Goal: Transaction & Acquisition: Purchase product/service

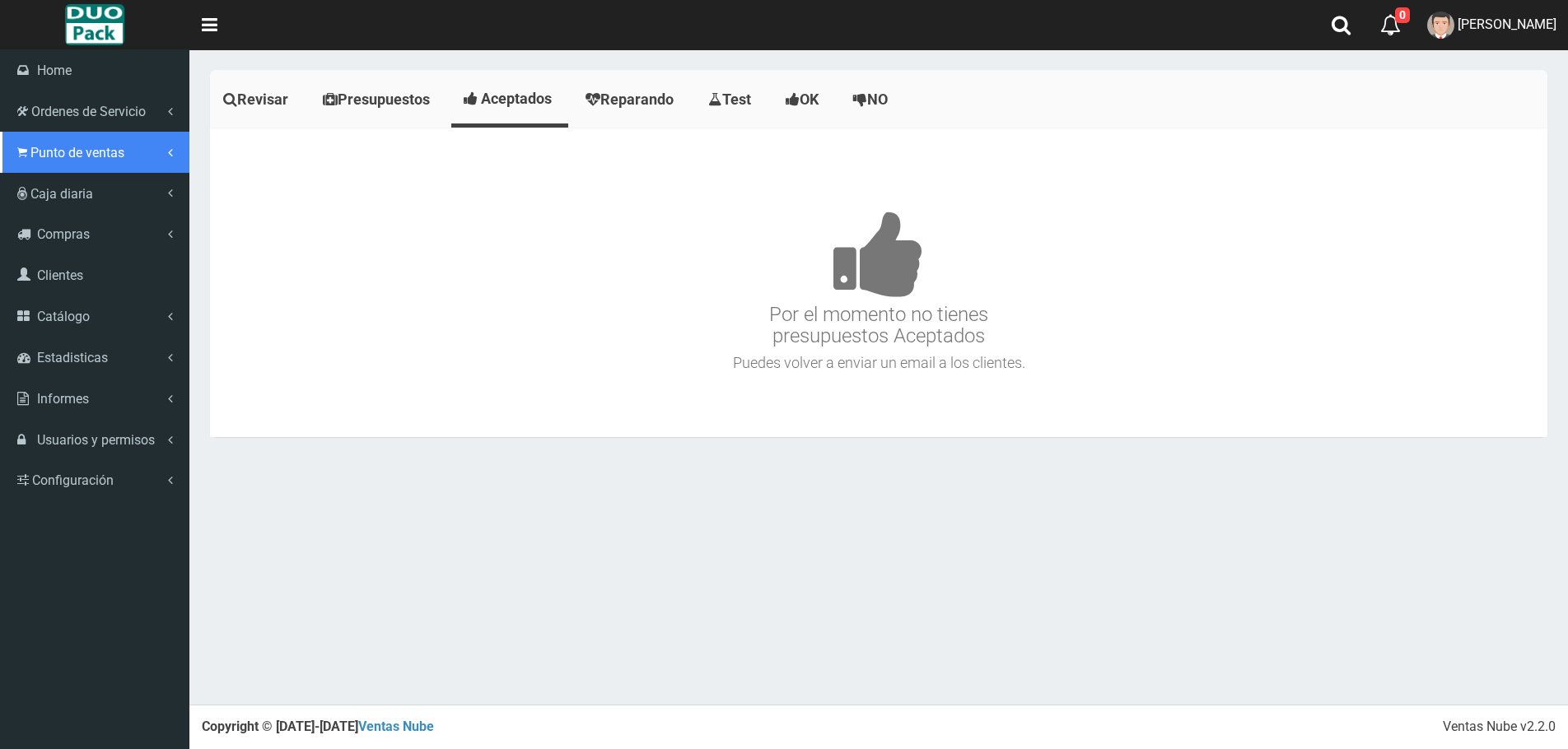
click at [29, 156] on link "Punto de ventas" at bounding box center [94, 152] width 189 height 41
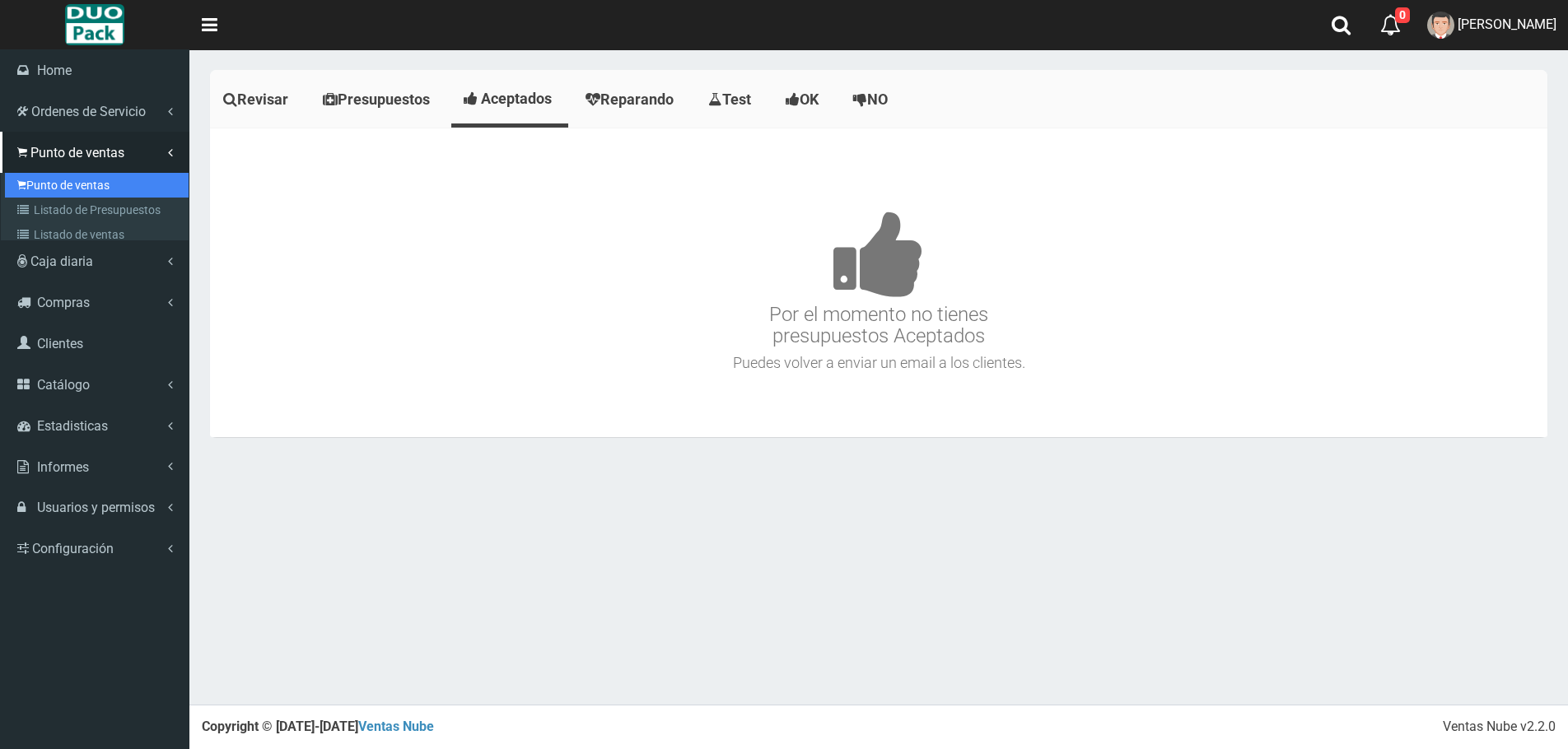
click at [110, 187] on link "Punto de ventas" at bounding box center [97, 185] width 183 height 24
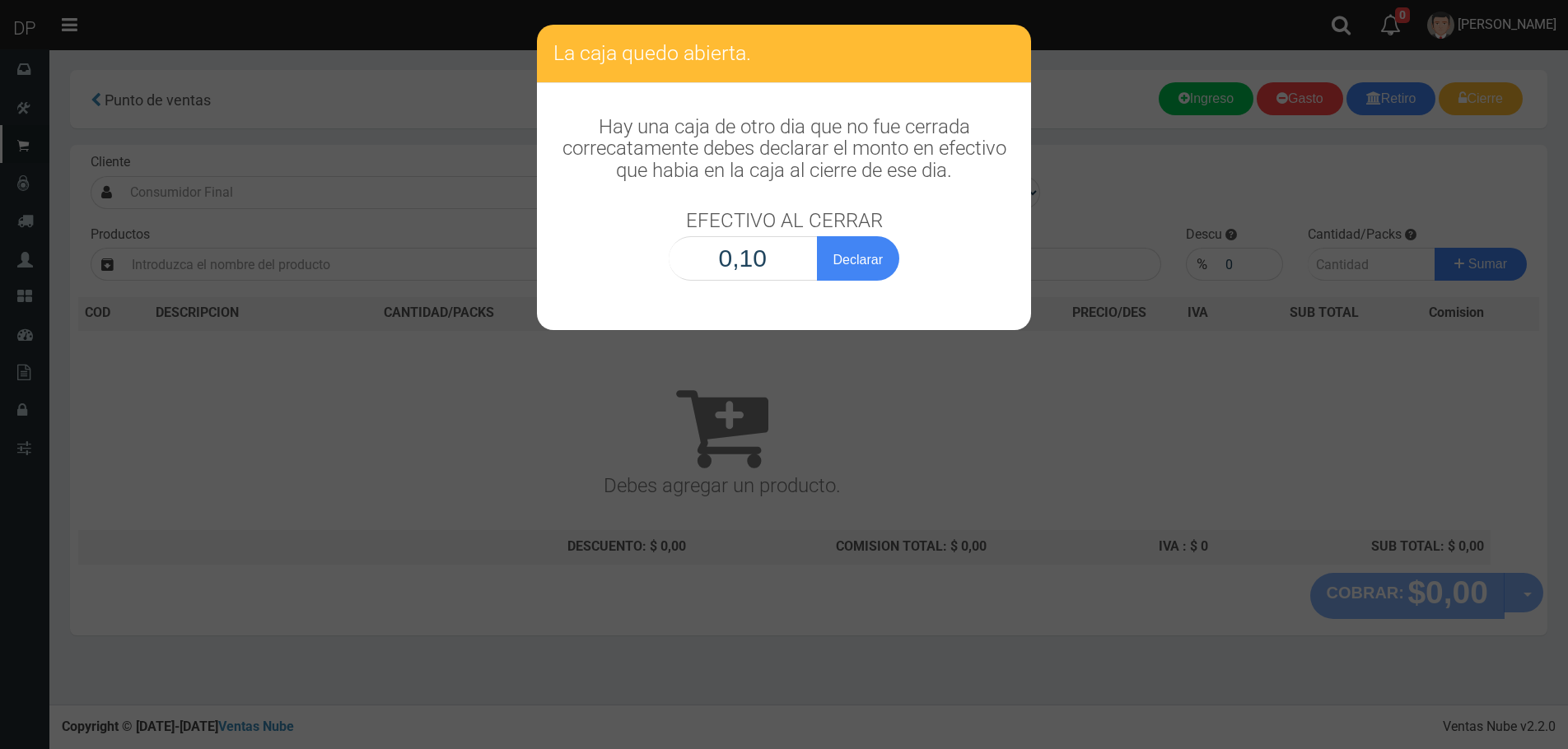
type input "1,00"
click at [816, 236] on button "Declarar" at bounding box center [858, 258] width 82 height 45
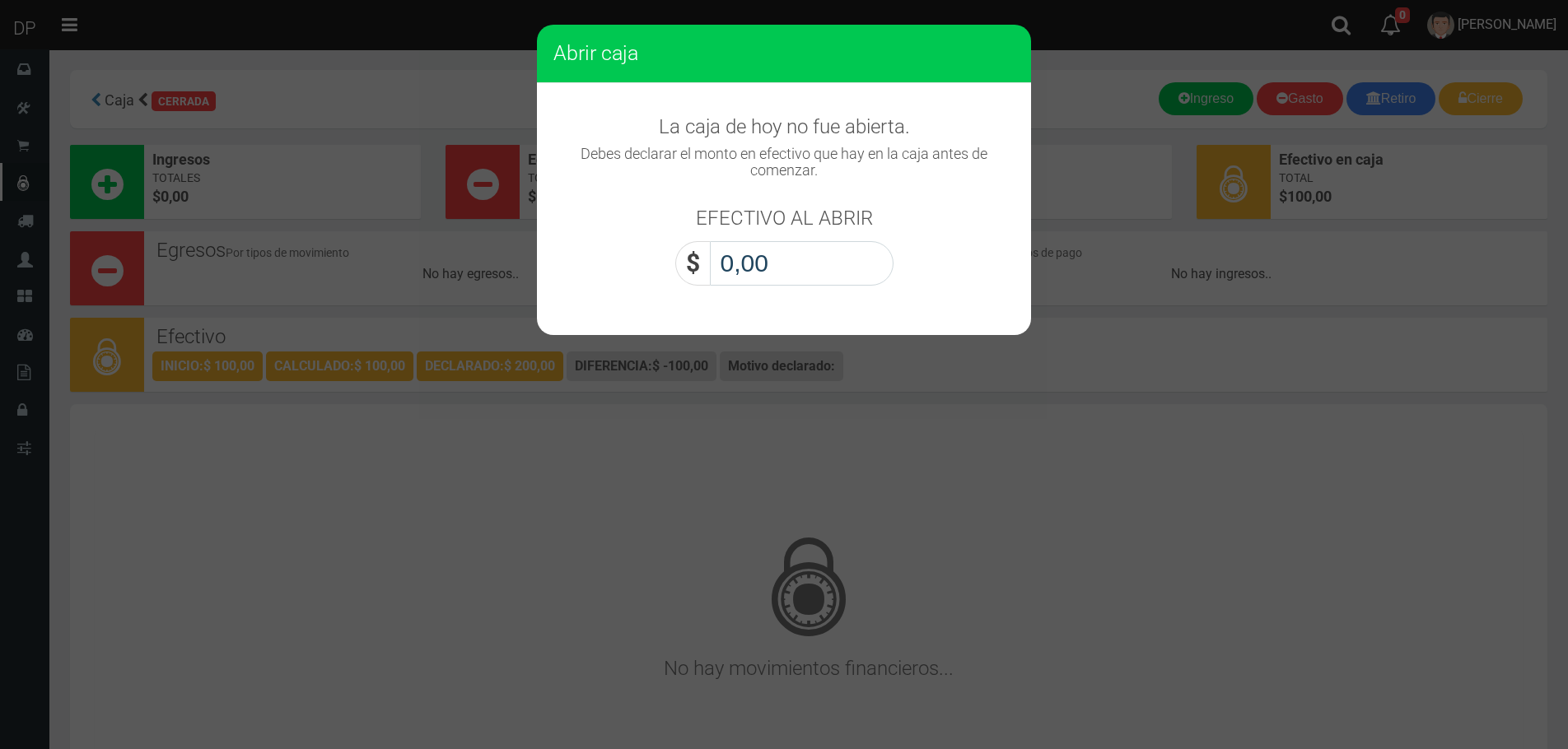
click at [772, 274] on input "0,00" at bounding box center [801, 263] width 183 height 45
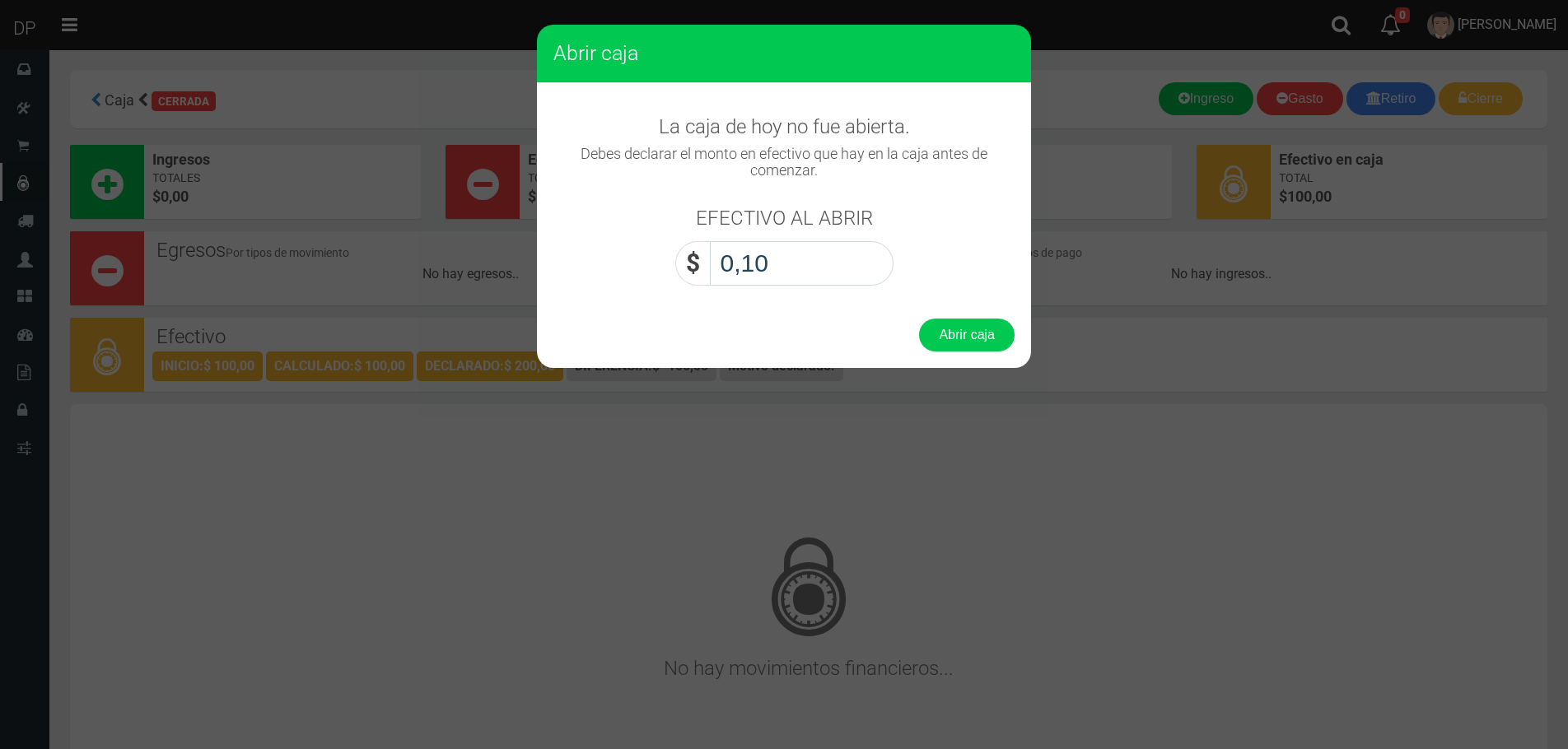
type input "1,00"
click at [919, 319] on button "Abrir caja" at bounding box center [967, 335] width 96 height 33
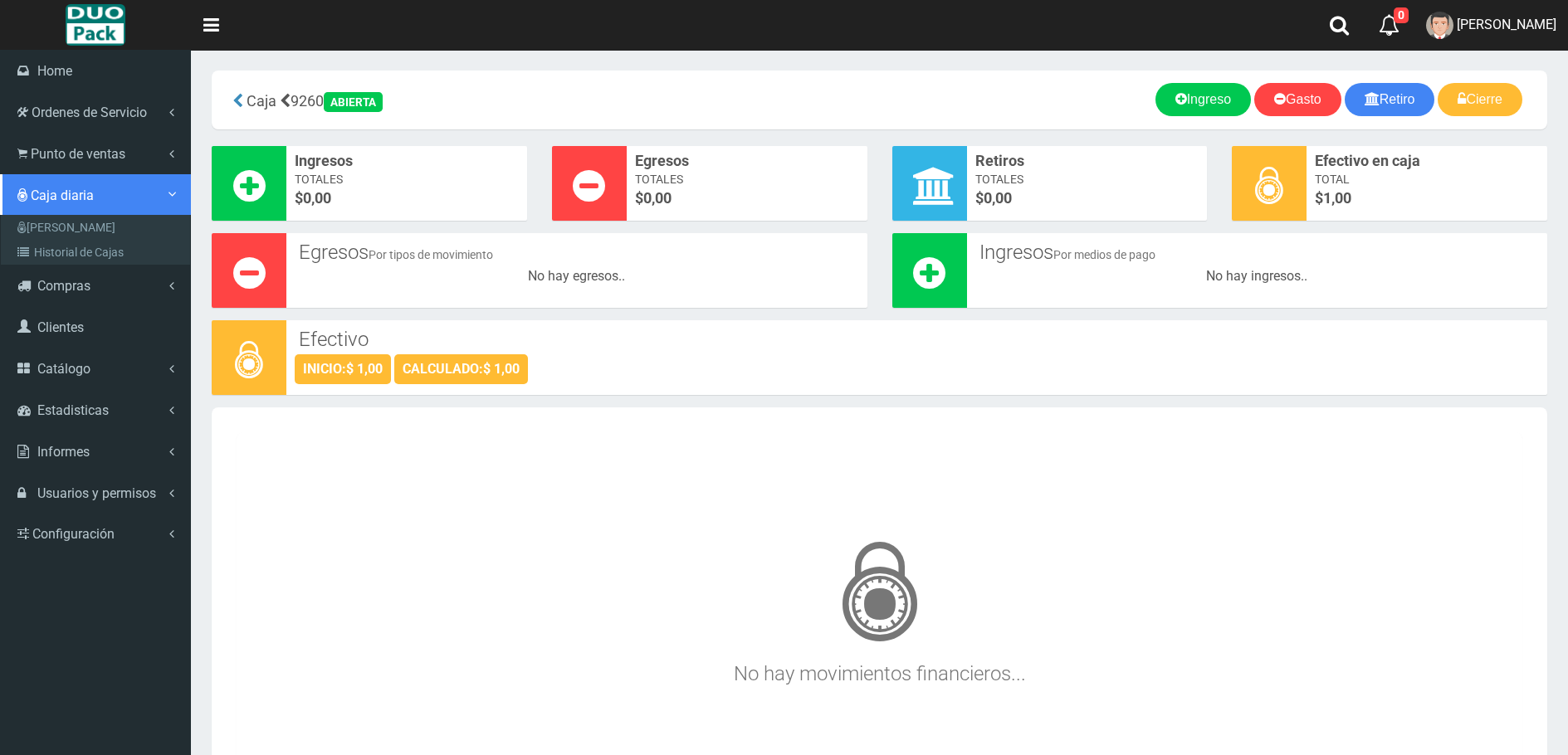
click at [44, 186] on link "Caja diaria" at bounding box center [95, 195] width 191 height 42
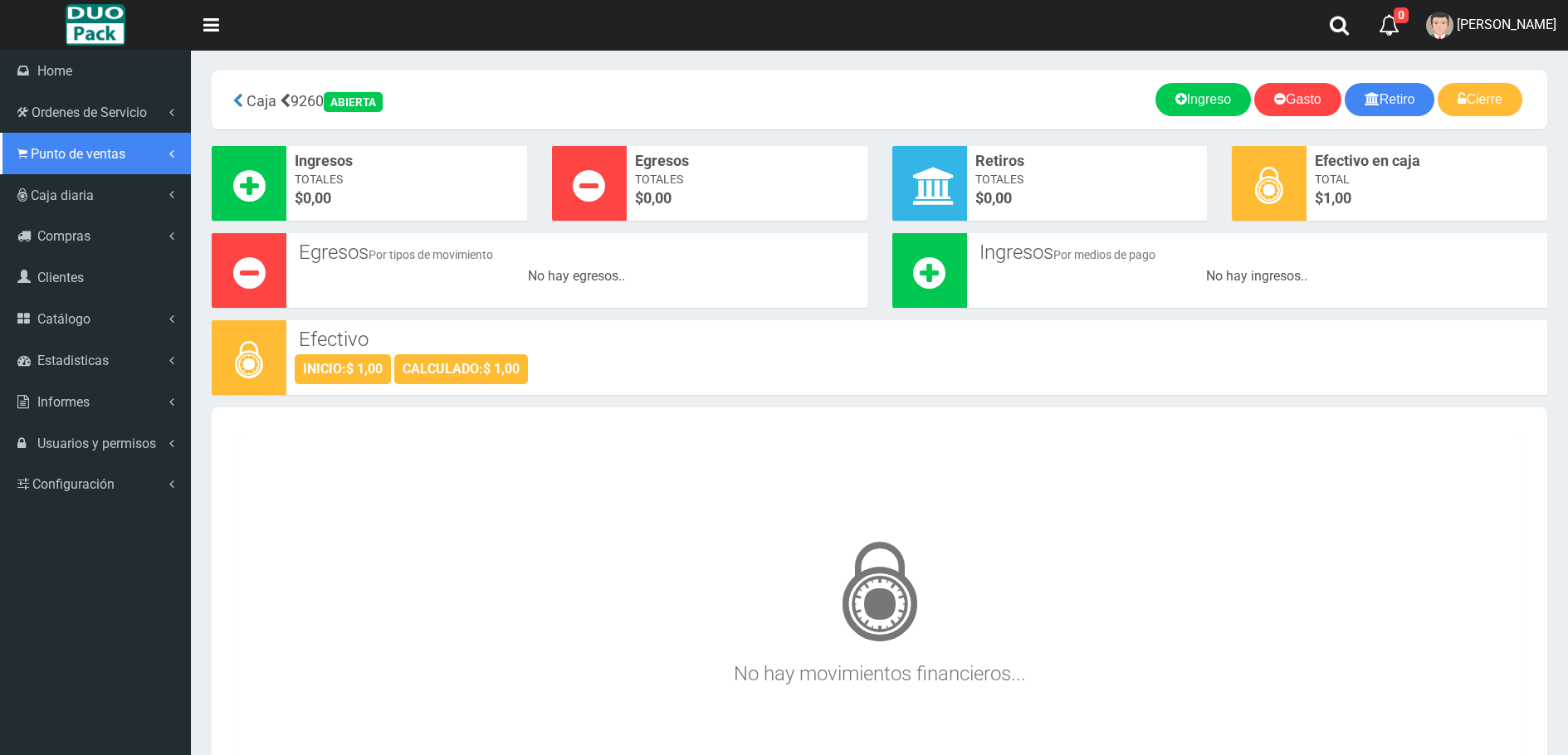
click at [80, 158] on span "Punto de ventas" at bounding box center [78, 153] width 95 height 16
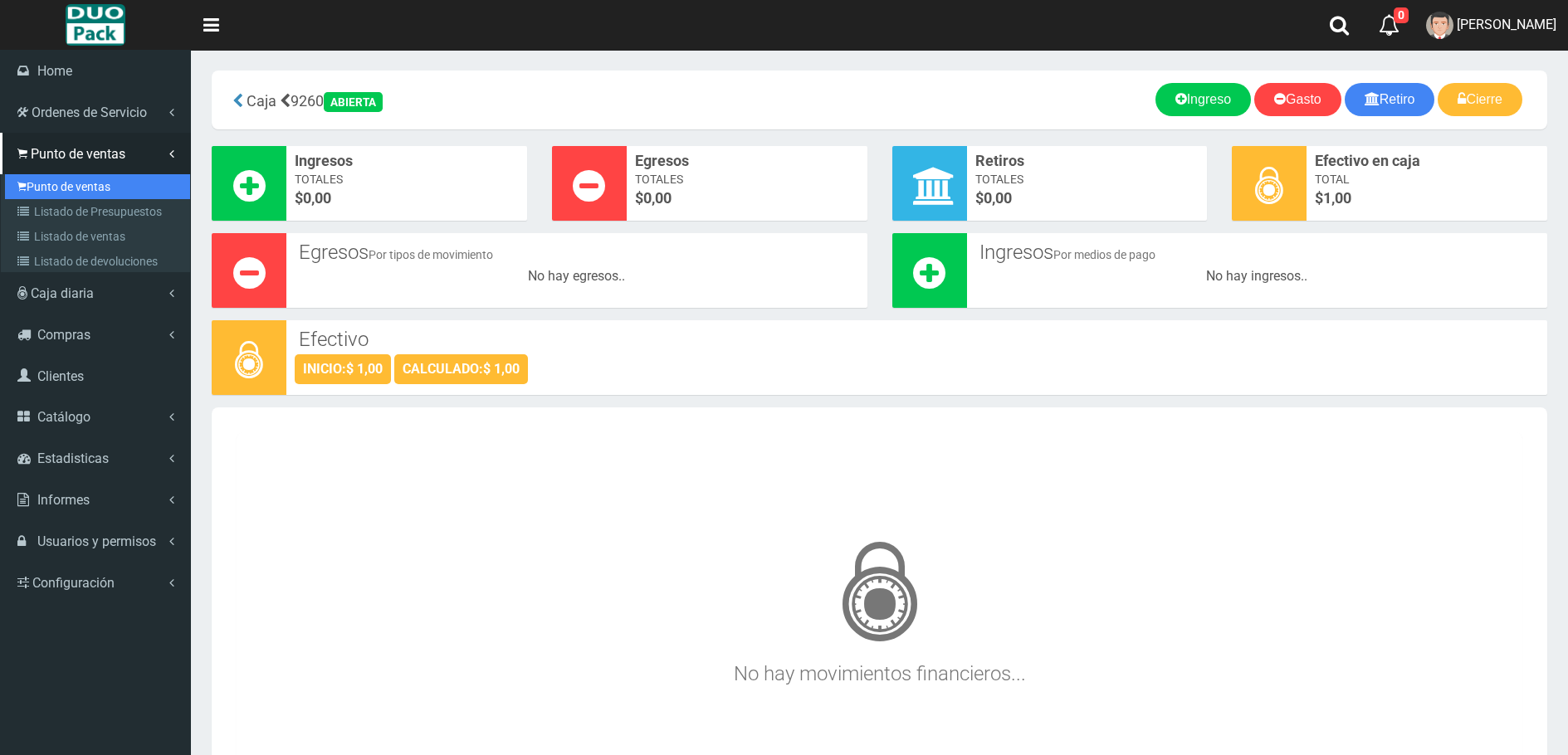
click at [81, 182] on link "Punto de ventas" at bounding box center [97, 186] width 185 height 25
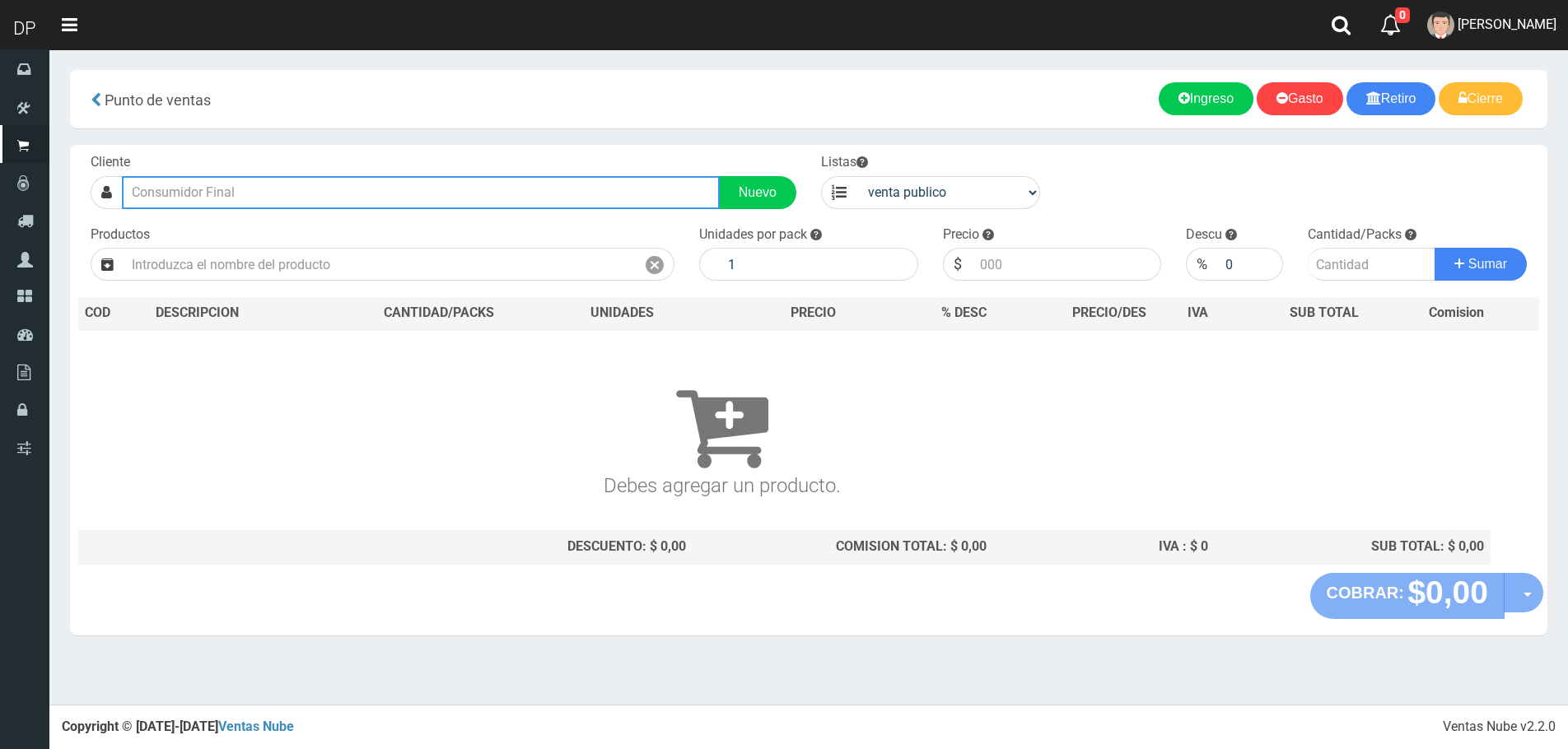
click at [257, 197] on input "text" at bounding box center [420, 193] width 598 height 33
click at [1434, 248] on button "Sumar" at bounding box center [1481, 264] width 92 height 33
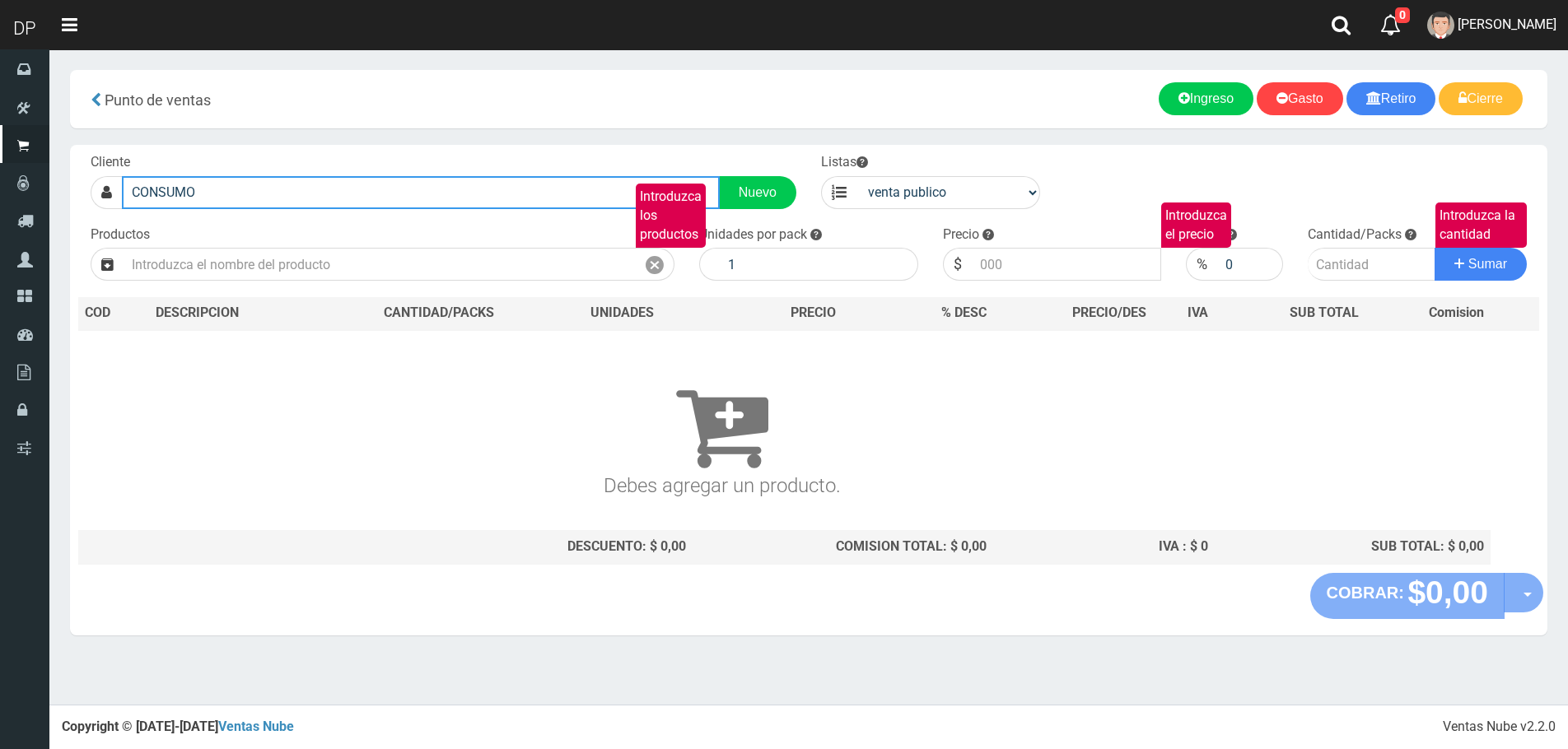
click at [257, 203] on input "CONSUMO" at bounding box center [420, 193] width 598 height 33
click at [257, 203] on input "CONSUMO" at bounding box center [420, 193] width 598 height 33
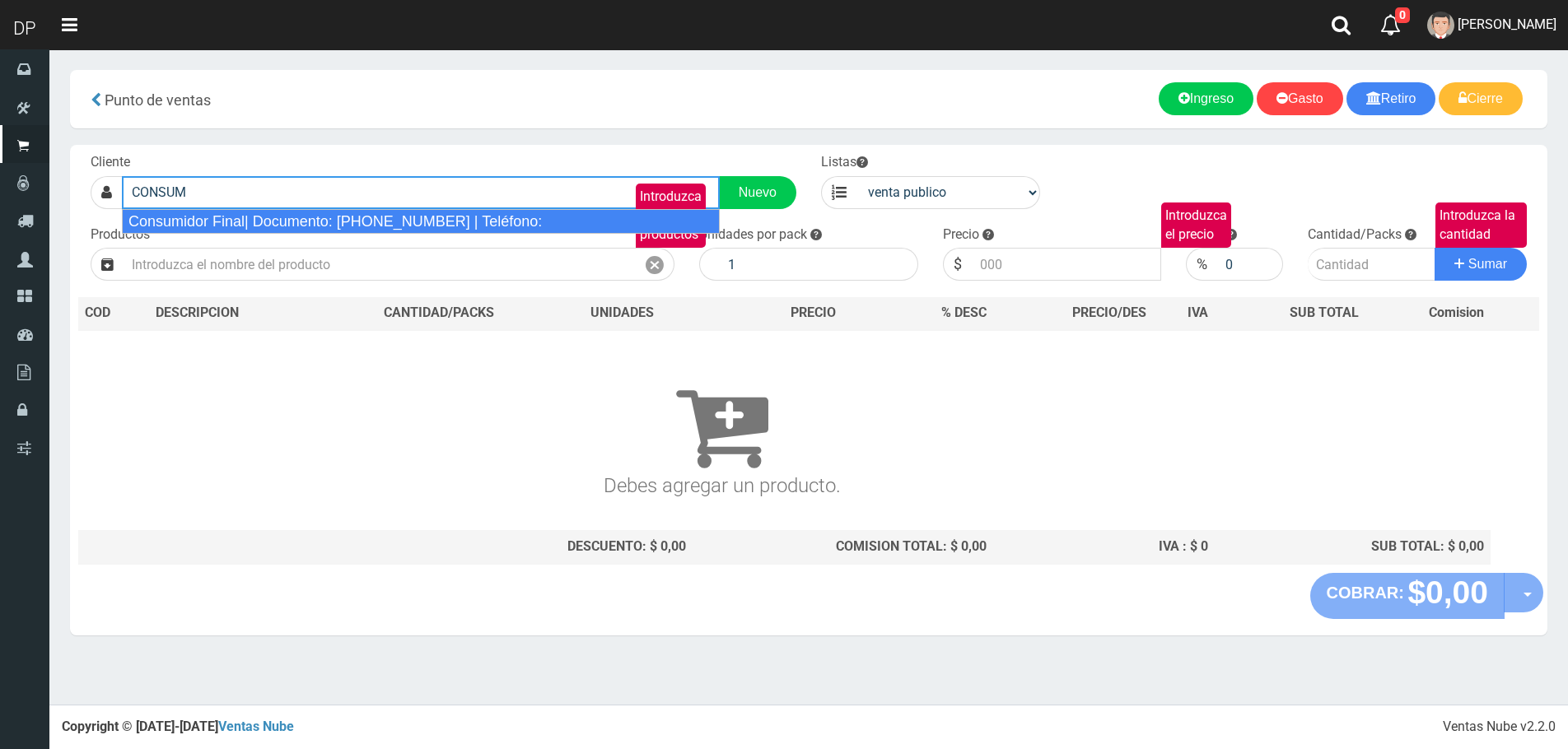
click at [254, 222] on div "Consumidor Final| Documento: 65466464 | Teléfono:" at bounding box center [420, 221] width 598 height 24
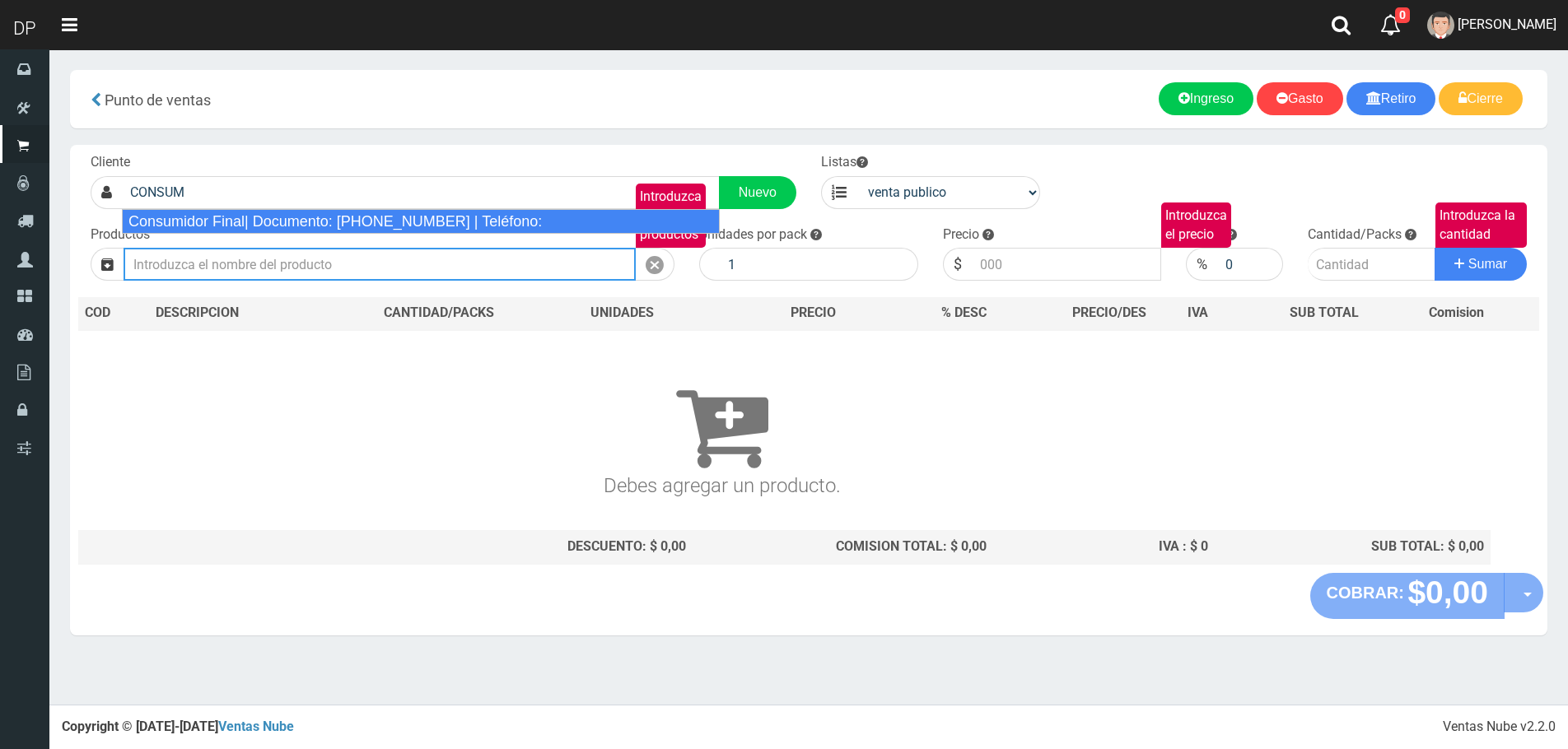
type input "Consumidor Final| Documento: 65466464 | Teléfono:"
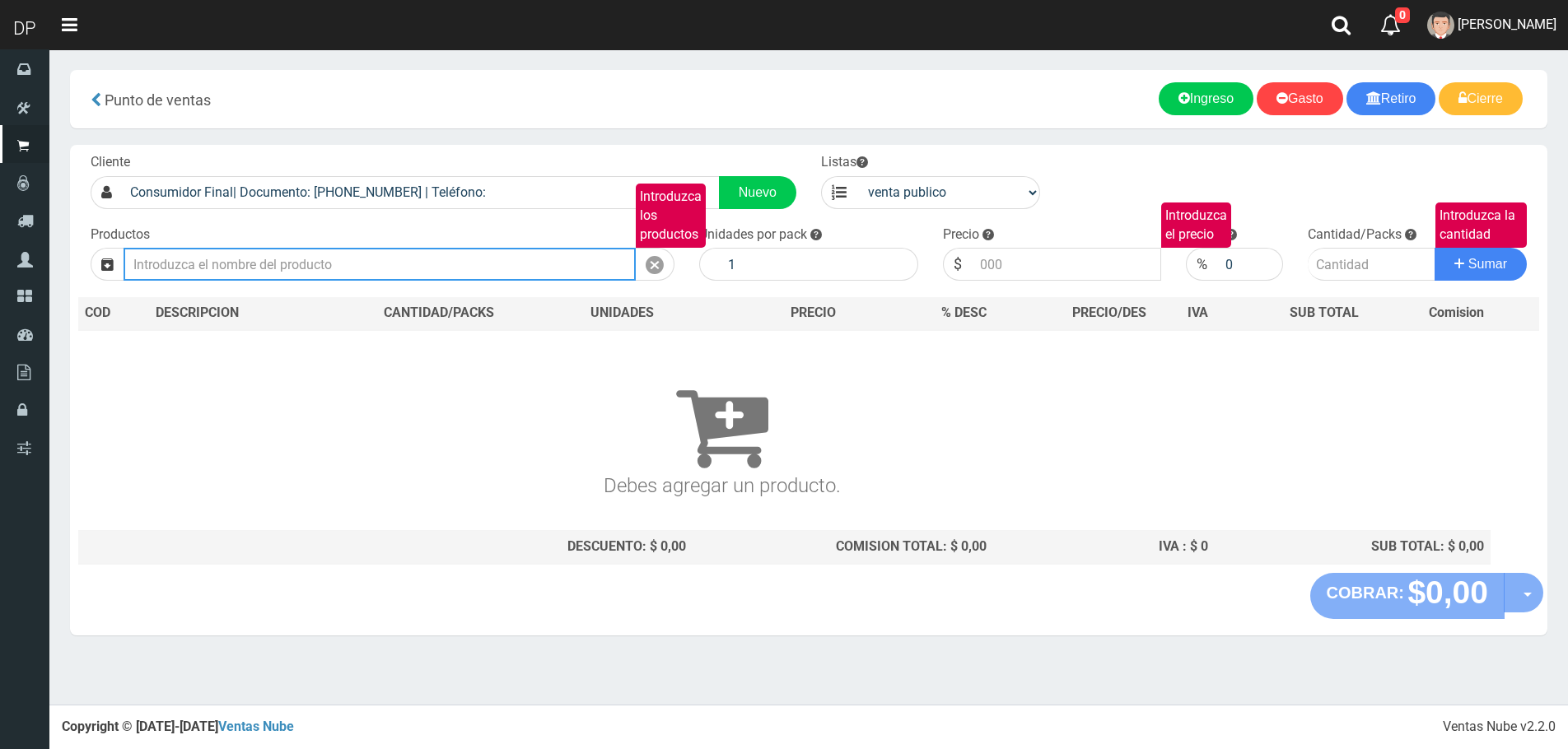
click at [267, 258] on input "Introduzca los productos" at bounding box center [379, 264] width 512 height 33
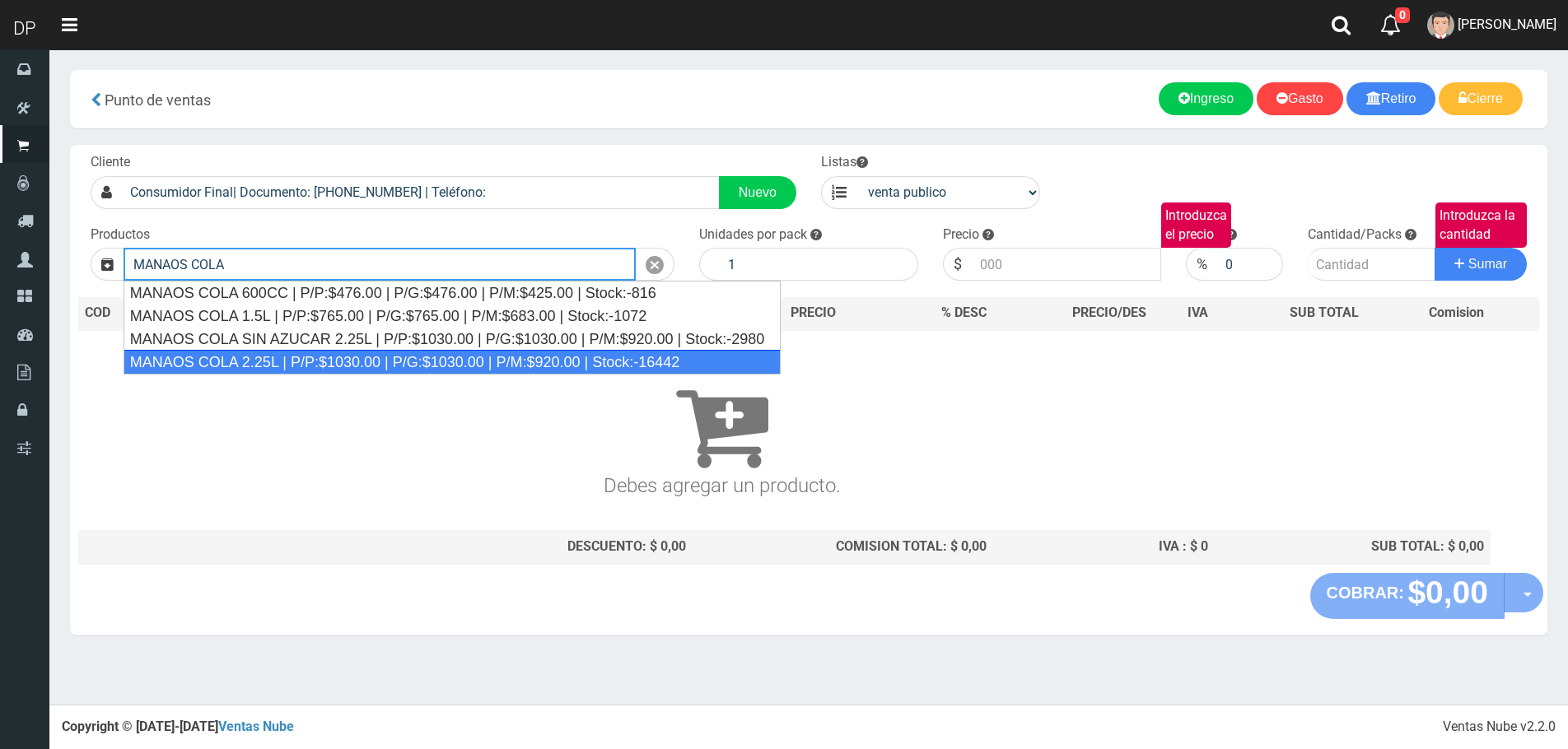
click at [278, 362] on div "MANAOS COLA 2.25L | P/P:$1030.00 | P/G:$1030.00 | P/M:$920.00 | Stock:-16442" at bounding box center [452, 361] width 657 height 24
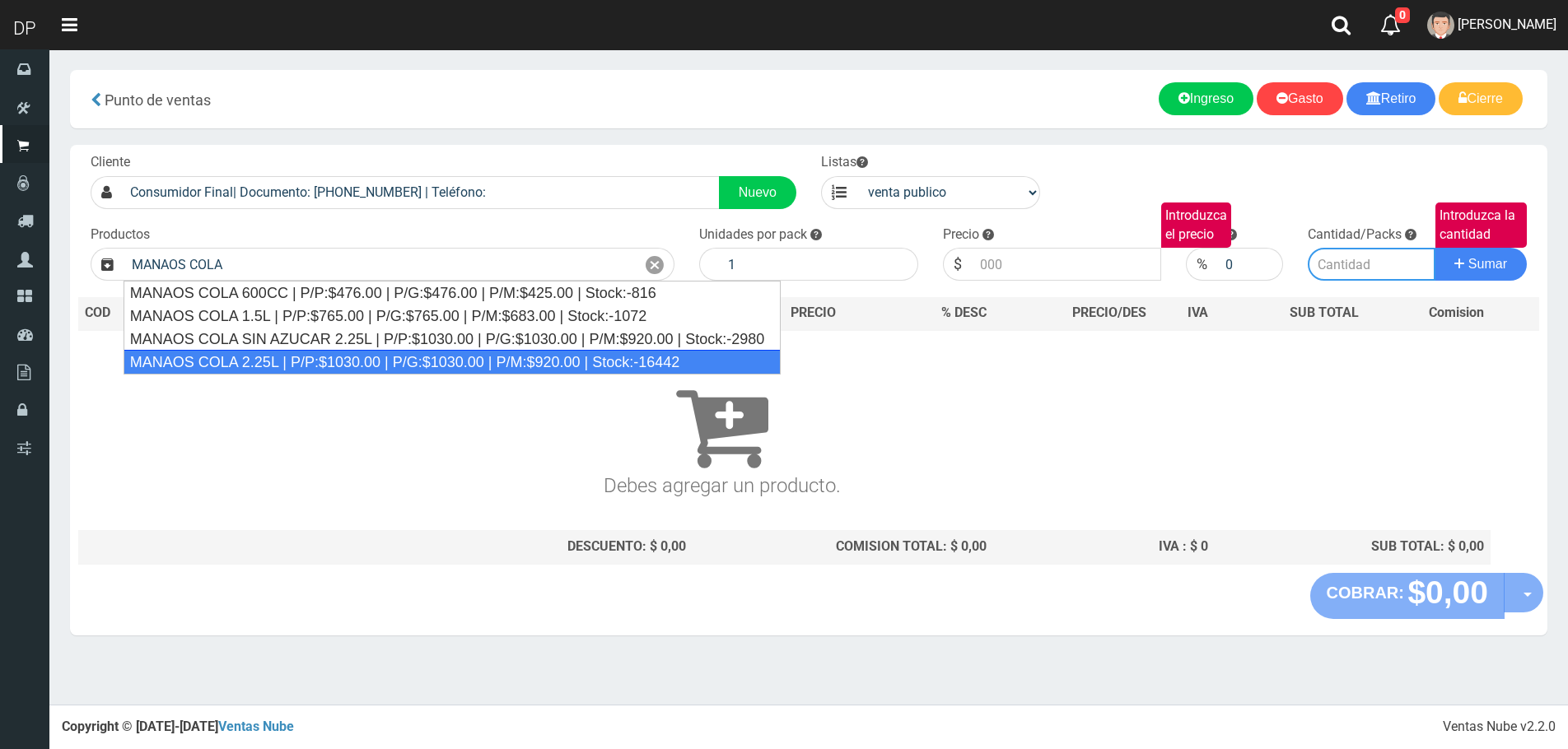
type input "MANAOS COLA 2.25L | P/P:$1030.00 | P/G:$1030.00 | P/M:$920.00 | Stock:-16442"
type input "6"
type input "1030.00"
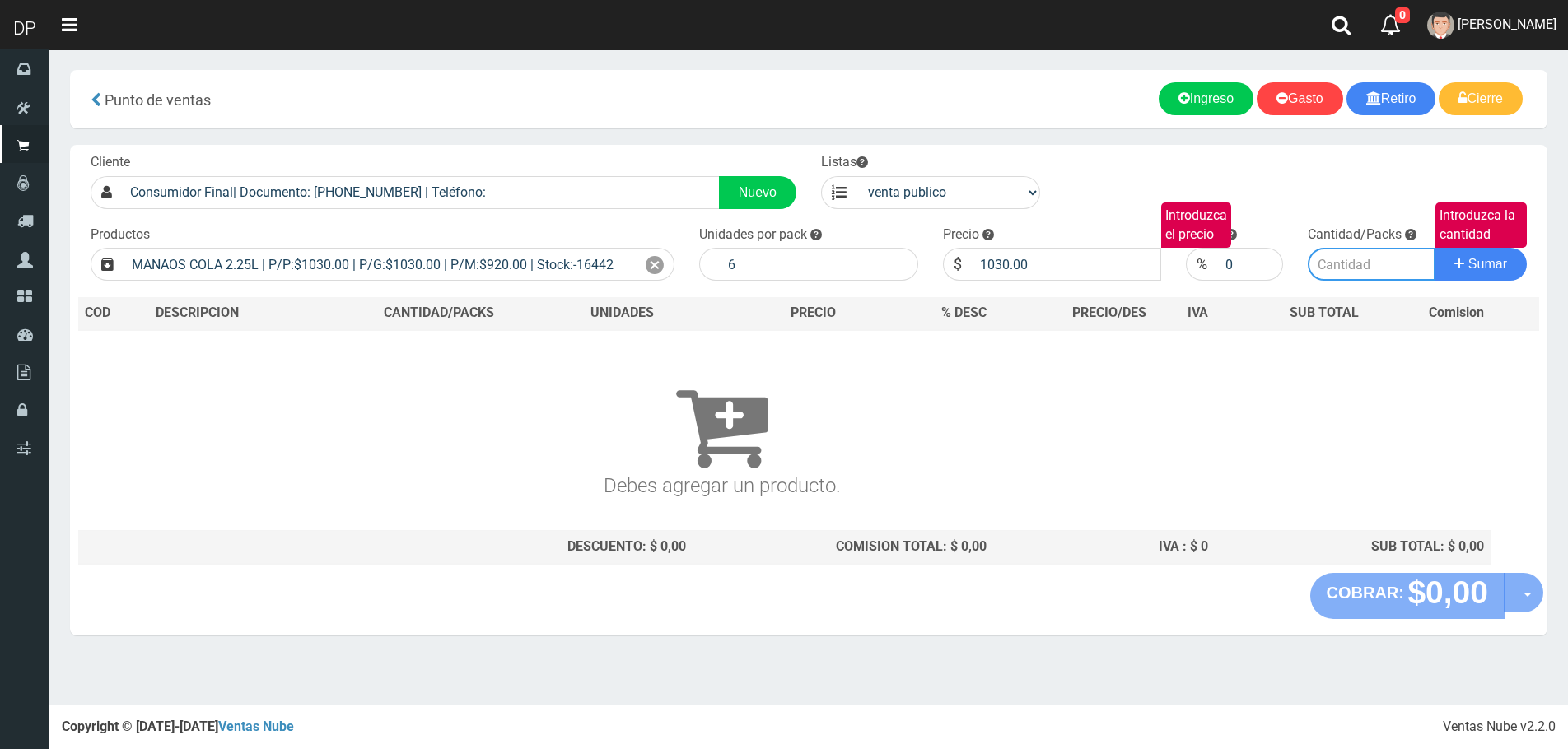
click at [1331, 271] on input "Introduzca la cantidad" at bounding box center [1371, 264] width 128 height 33
type input "40"
click at [1434, 248] on button "Sumar" at bounding box center [1481, 264] width 92 height 33
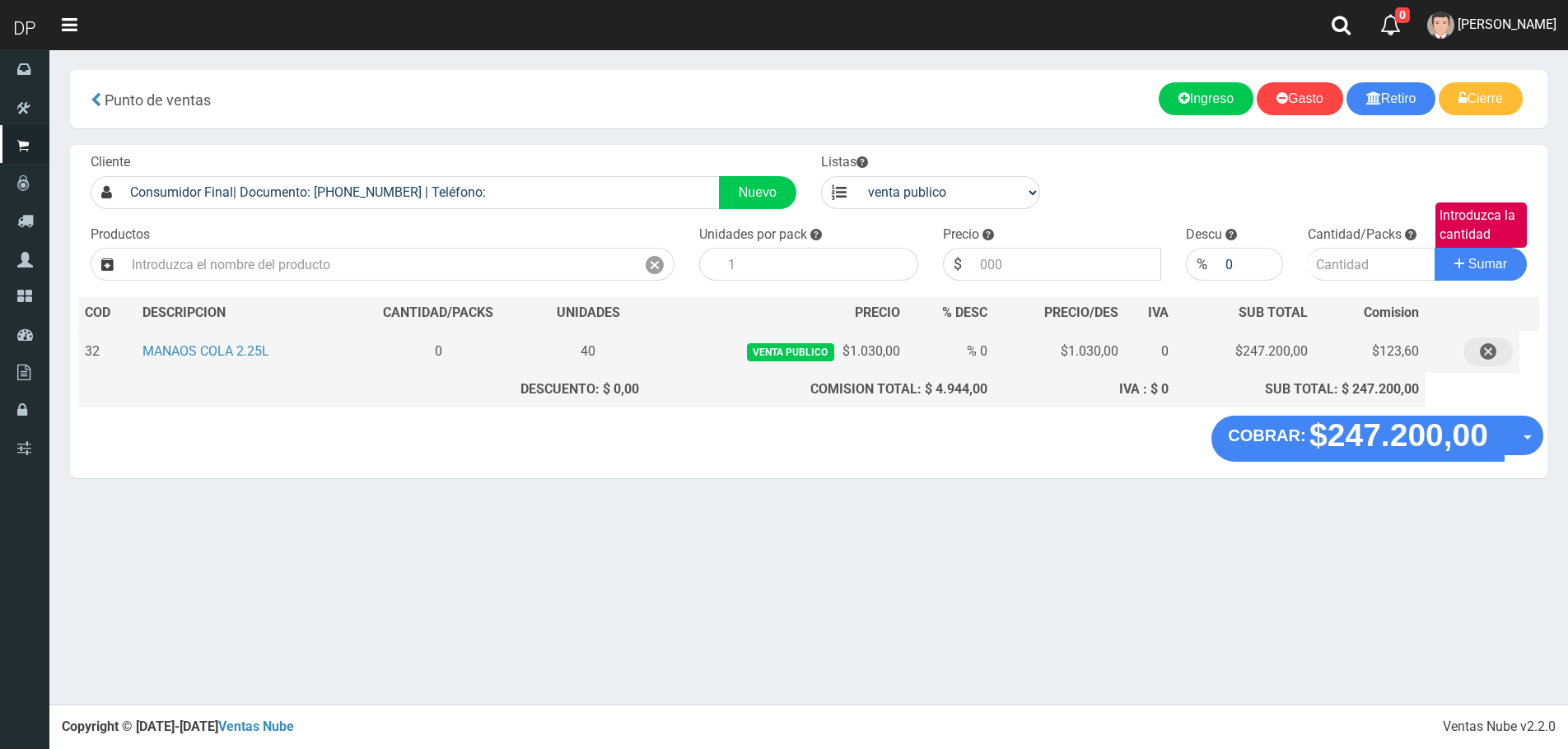
click at [1501, 348] on button "button" at bounding box center [1487, 352] width 50 height 29
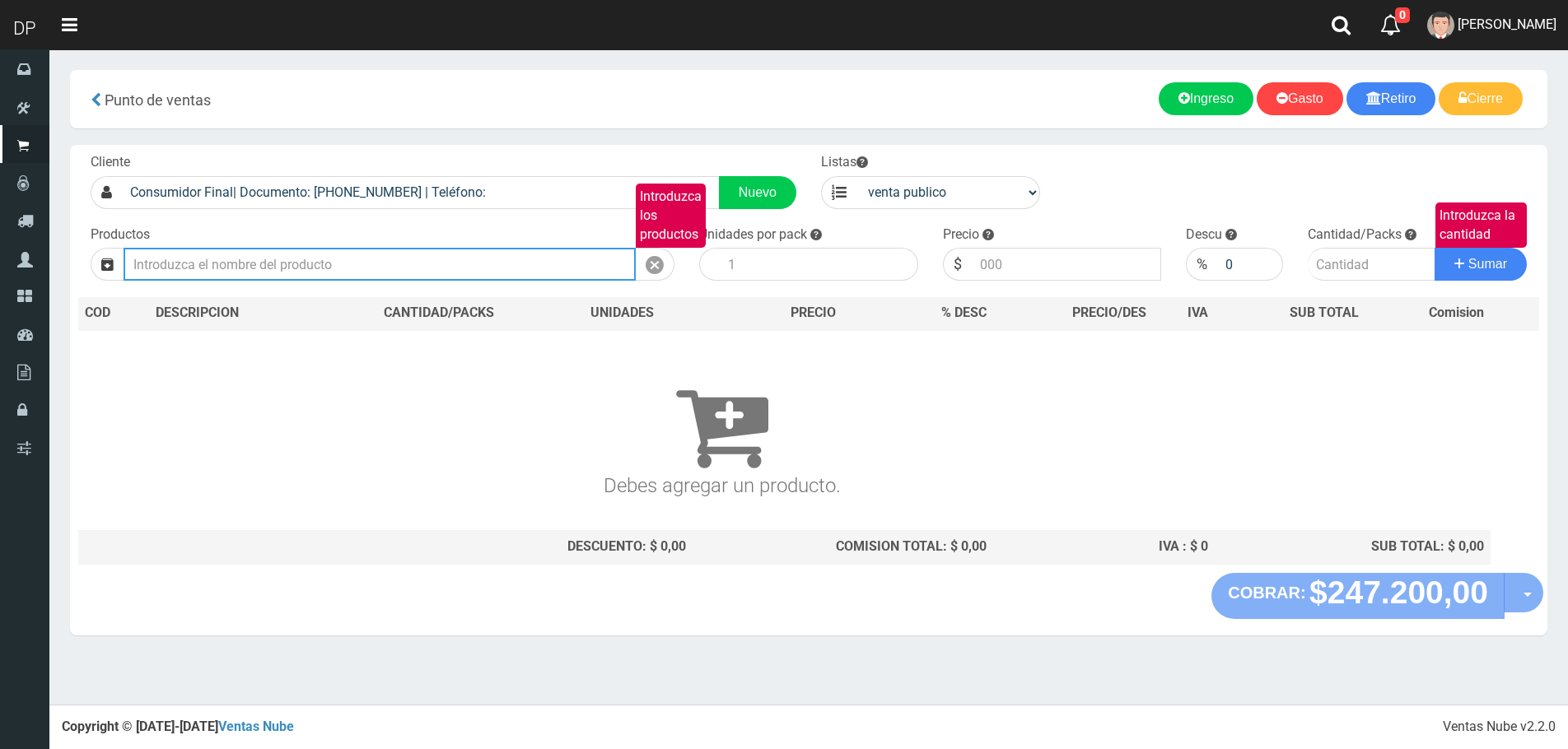
click at [564, 264] on input "Introduzca los productos" at bounding box center [379, 264] width 512 height 33
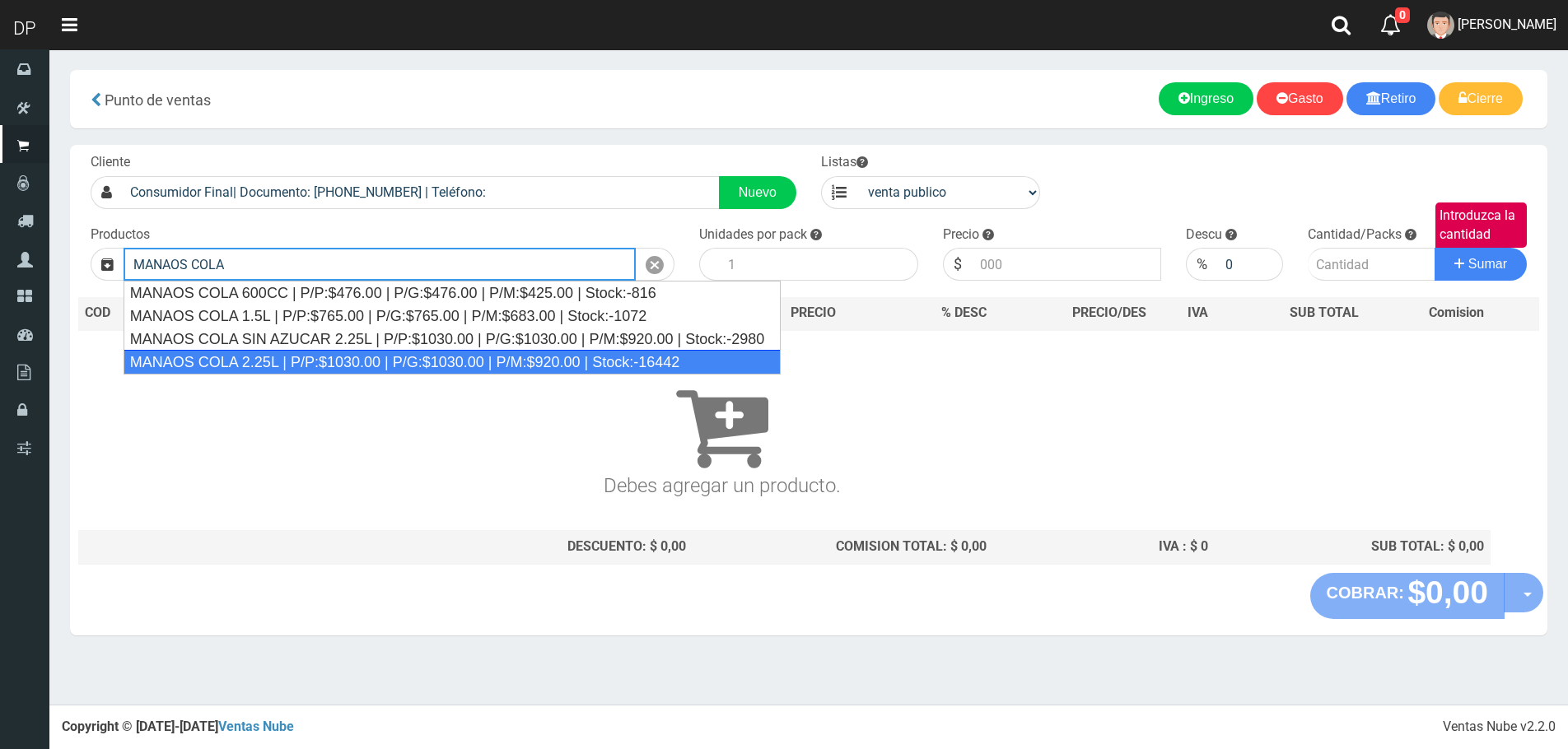
click at [256, 370] on div "MANAOS COLA 2.25L | P/P:$1030.00 | P/G:$1030.00 | P/M:$920.00 | Stock:-16442" at bounding box center [452, 361] width 657 height 24
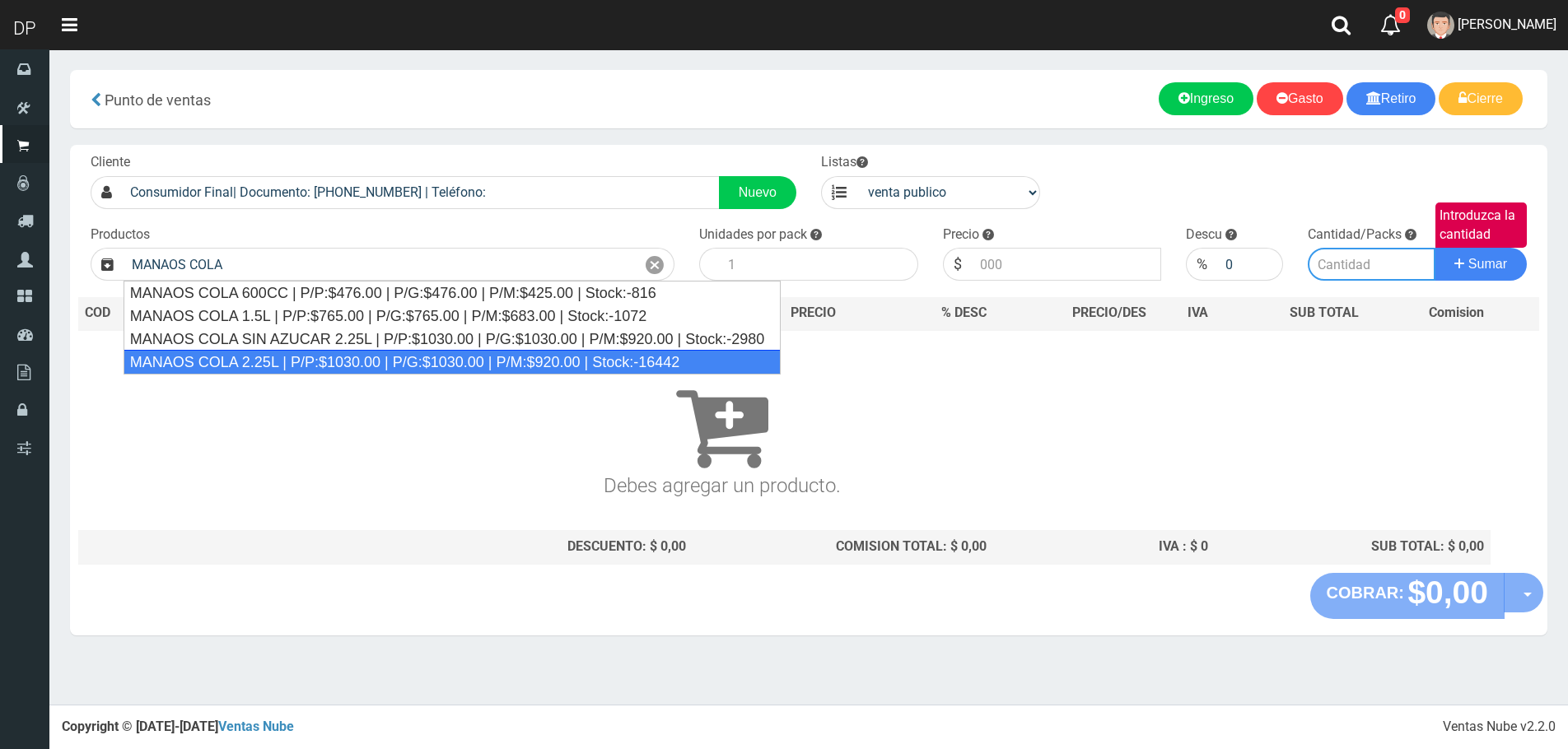
type input "MANAOS COLA 2.25L | P/P:$1030.00 | P/G:$1030.00 | P/M:$920.00 | Stock:-16442"
type input "6"
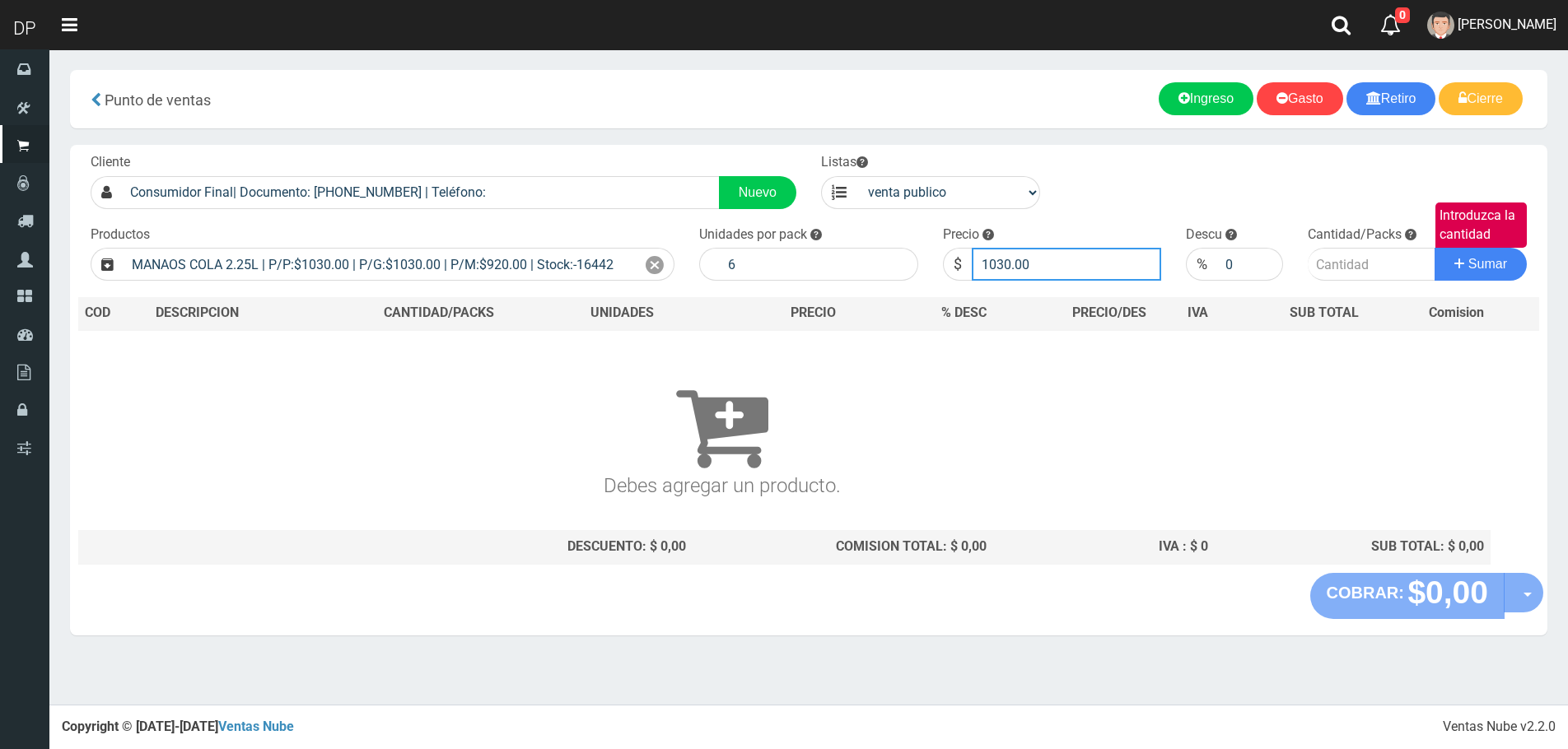
click at [1052, 271] on input "1030.00" at bounding box center [1067, 264] width 190 height 33
type input "1"
type input "967"
type input "967.00"
click at [1434, 248] on button "Sumar" at bounding box center [1481, 264] width 92 height 33
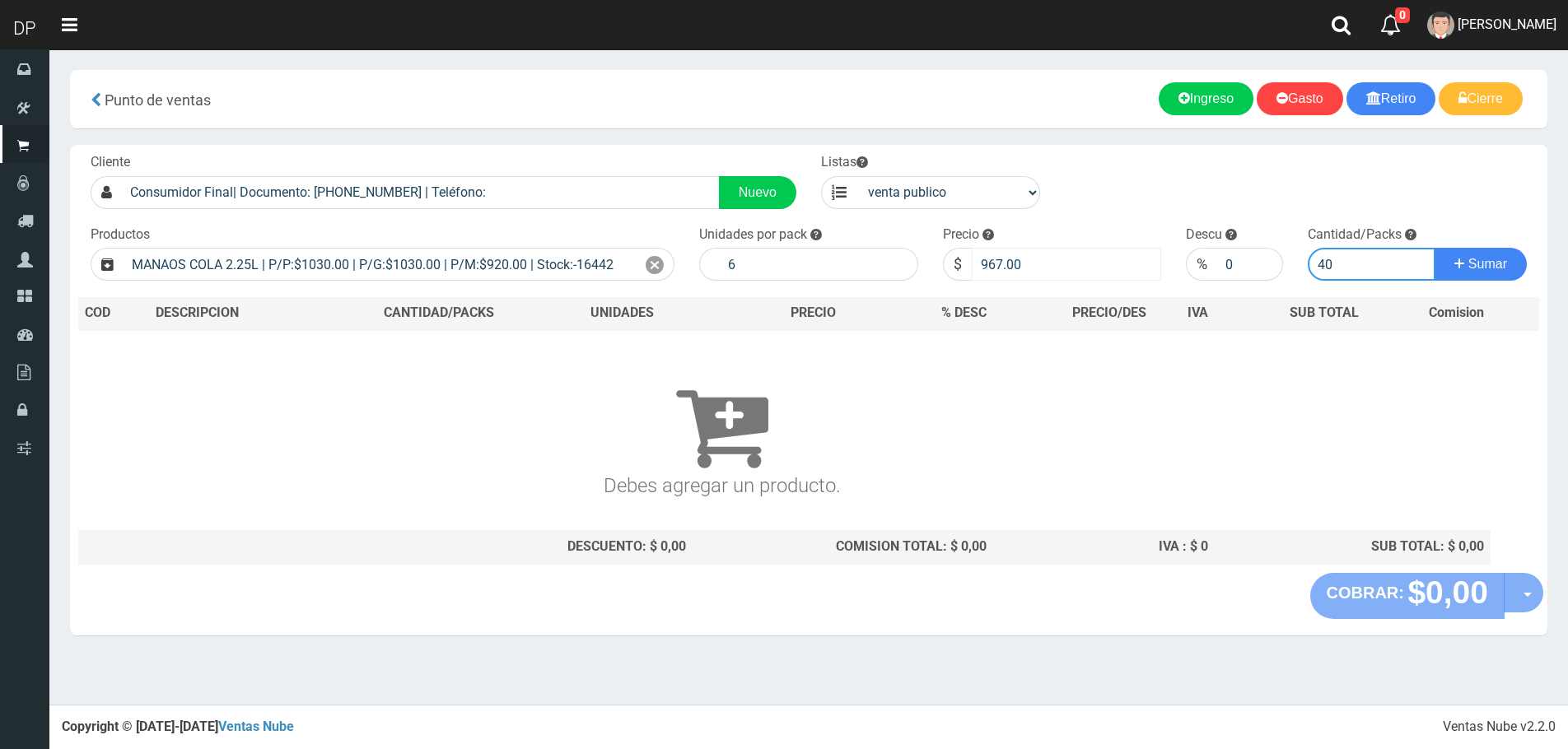
type input "40"
click at [1434, 248] on button "Sumar" at bounding box center [1481, 264] width 92 height 33
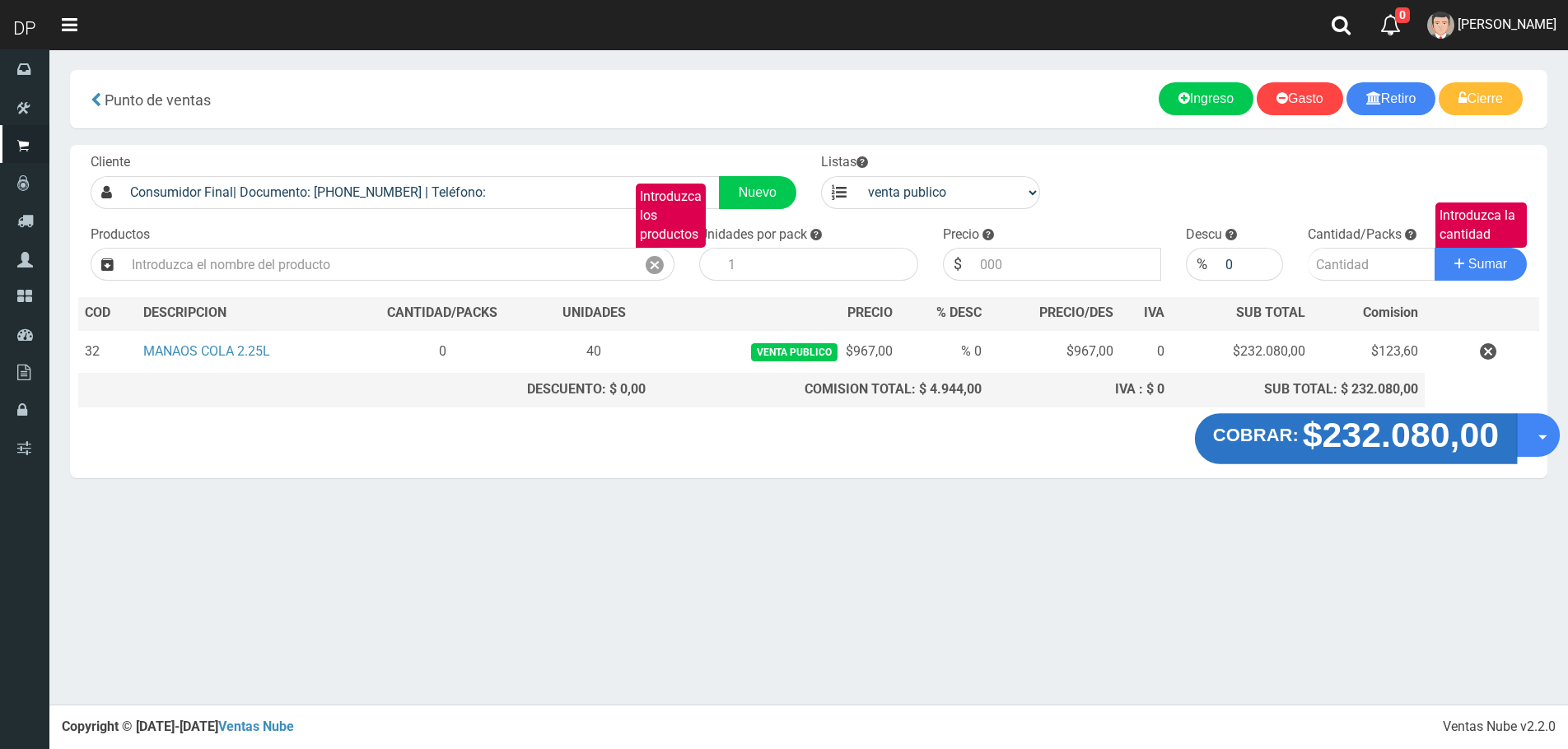
click at [1283, 443] on strong "COBRAR:" at bounding box center [1255, 435] width 86 height 20
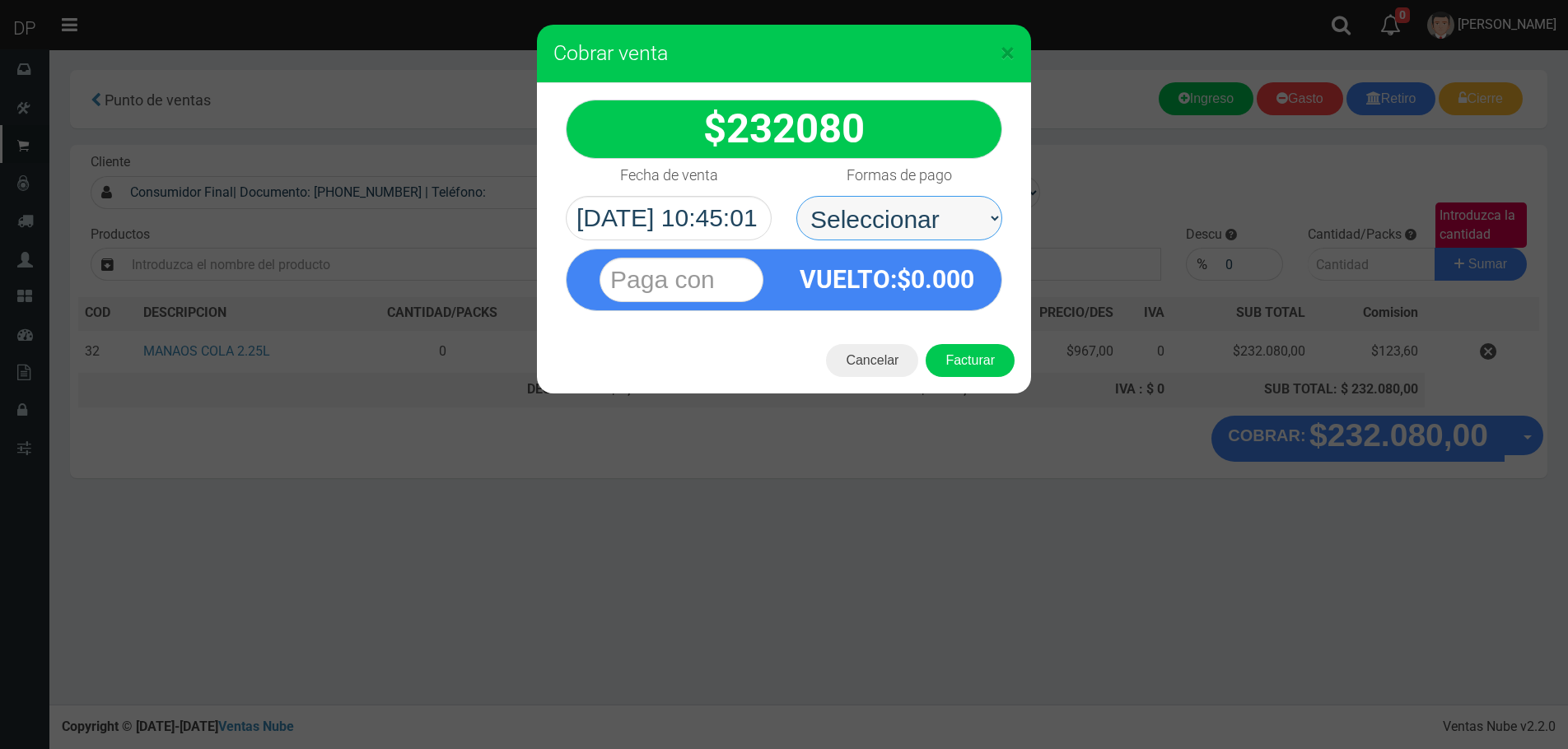
drag, startPoint x: 931, startPoint y: 229, endPoint x: 933, endPoint y: 238, distance: 9.2
click at [931, 229] on select "Seleccionar Efectivo Tarjeta de Crédito Depósito Débito" at bounding box center [899, 218] width 206 height 45
select select "Efectivo"
click at [796, 196] on select "Seleccionar Efectivo Tarjeta de Crédito Depósito Débito" at bounding box center [899, 218] width 206 height 45
click at [978, 348] on button "Facturar" at bounding box center [970, 360] width 89 height 33
